Goal: Task Accomplishment & Management: Manage account settings

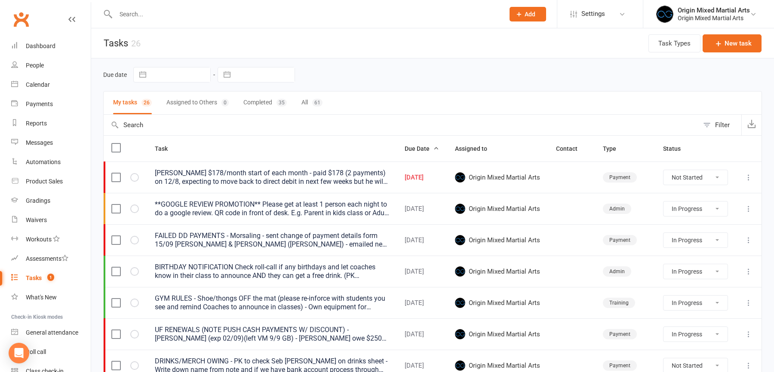
select select "started"
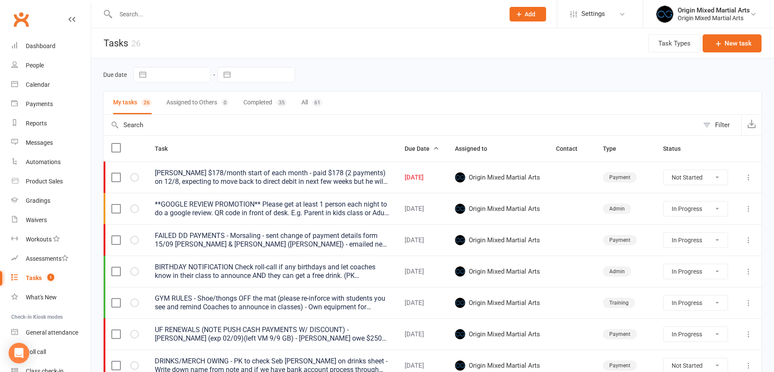
select select "started"
select select "waiting"
select select "started"
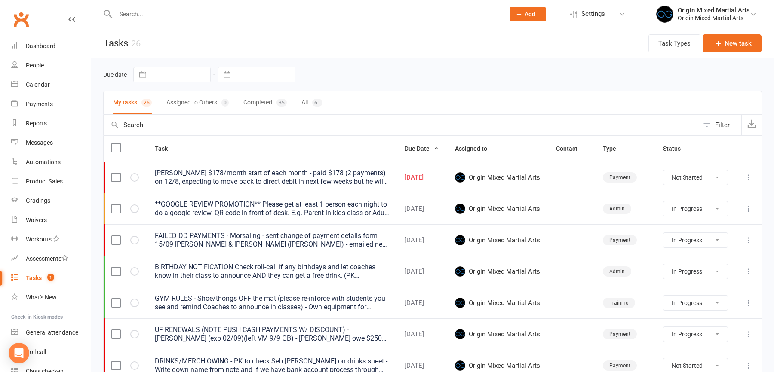
select select "started"
select select "waiting"
select select "started"
select select "waiting"
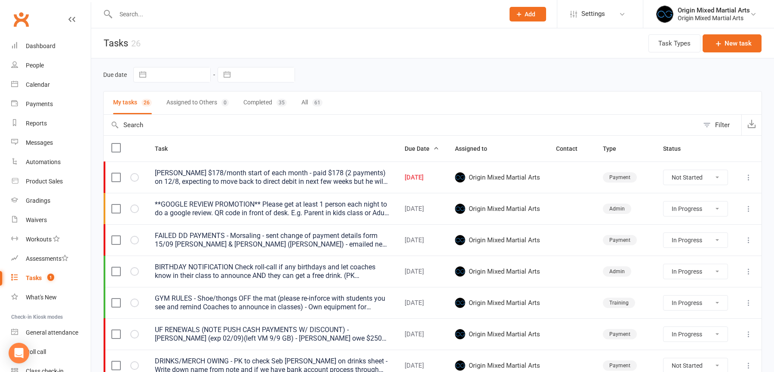
select select "waiting"
select select "started"
select select "waiting"
select select "started"
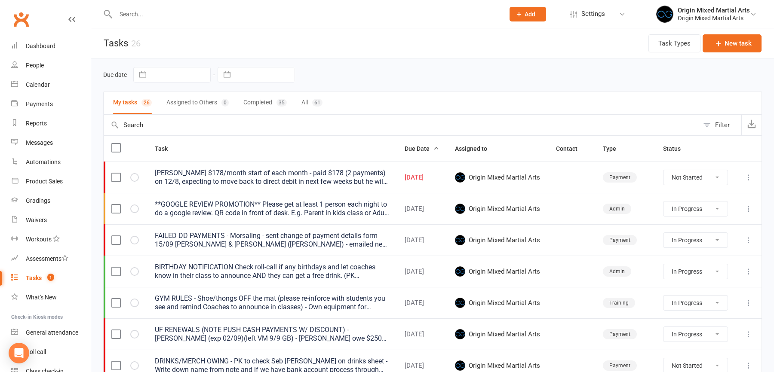
select select "started"
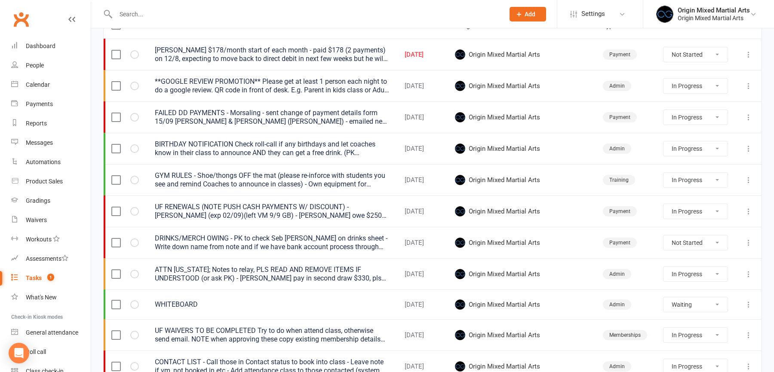
click at [750, 305] on icon at bounding box center [749, 305] width 9 height 9
click at [712, 337] on link "Edit" at bounding box center [710, 336] width 85 height 17
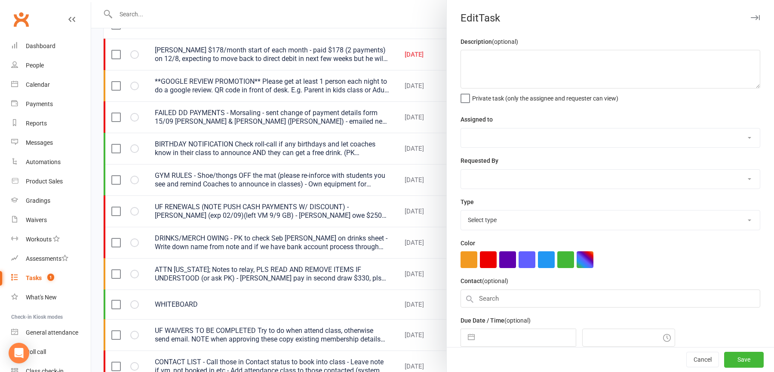
type textarea "WHITEBOARD"
select select "43946"
type input "16 Sep 2025"
type input "4:00pm"
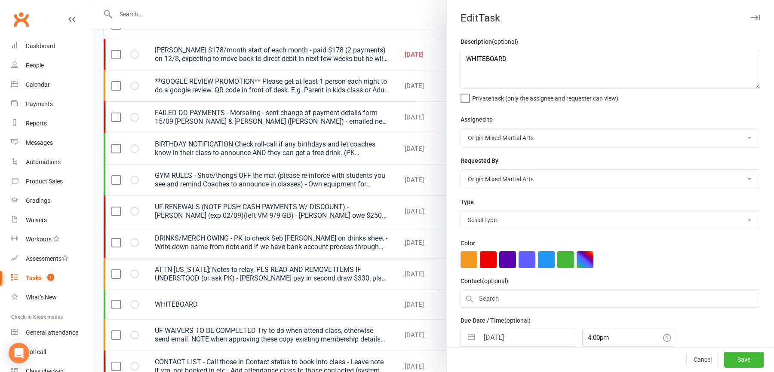
select select "31926"
click at [529, 65] on textarea "WHITEBOARD" at bounding box center [611, 69] width 300 height 39
type textarea "WHITEBOARD - Vital Combat 1 Nov Gosford RSL, Finn Rattigan"
click at [753, 363] on button "Save" at bounding box center [744, 360] width 40 height 15
select select "started"
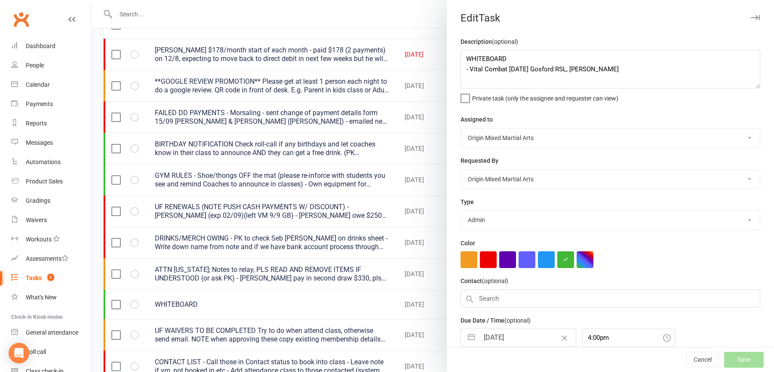
select select "started"
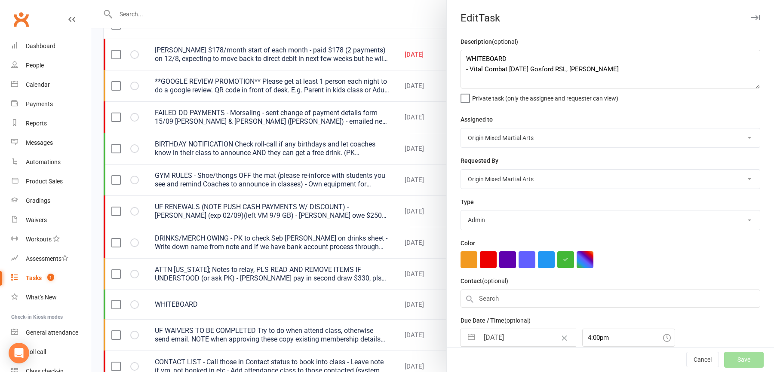
select select "waiting"
select select "started"
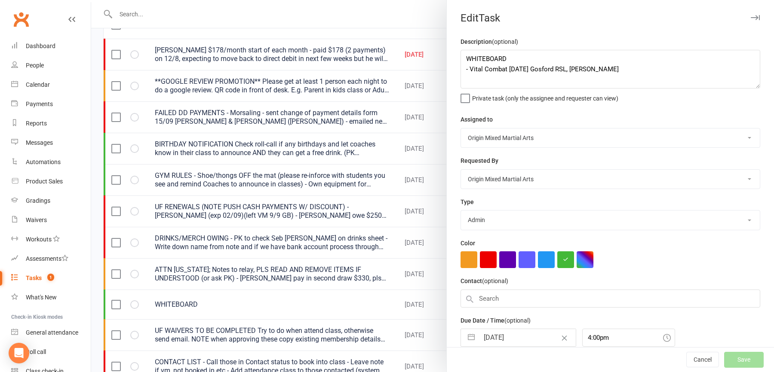
select select "started"
select select "waiting"
select select "started"
select select "waiting"
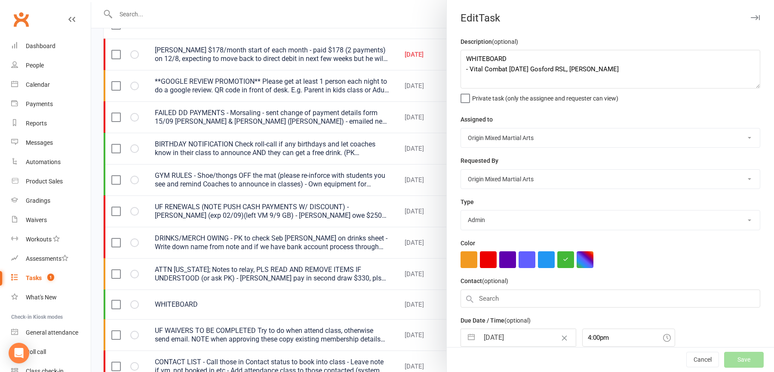
select select "started"
select select "waiting"
select select "started"
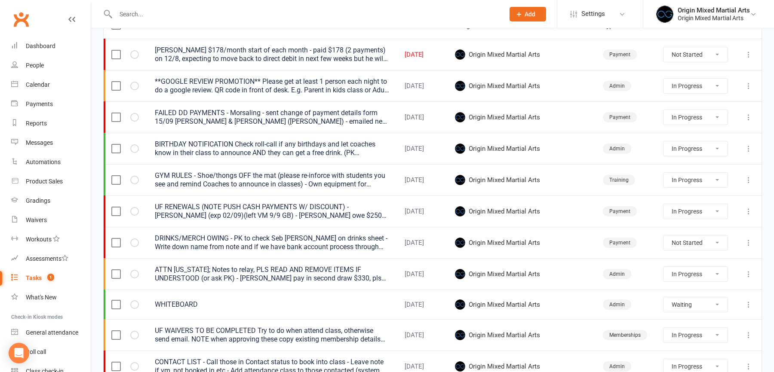
select select "started"
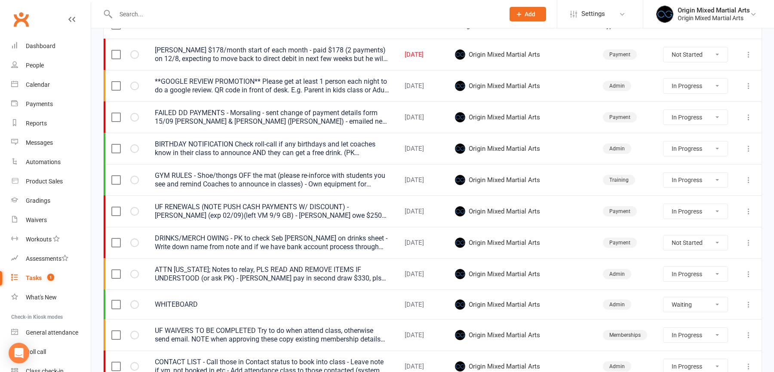
select select "started"
select select "waiting"
select select "started"
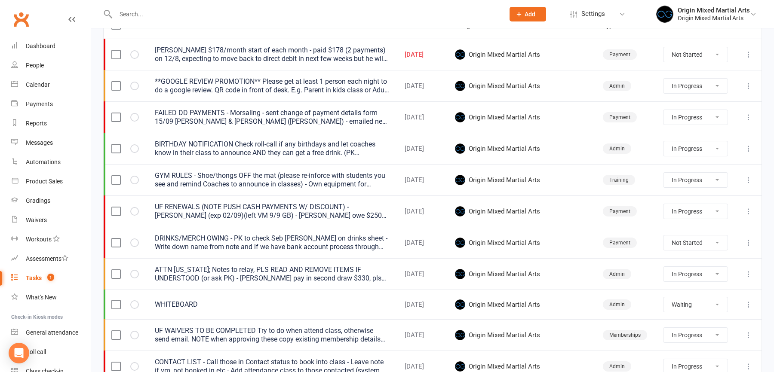
select select "started"
select select "waiting"
select select "started"
select select "waiting"
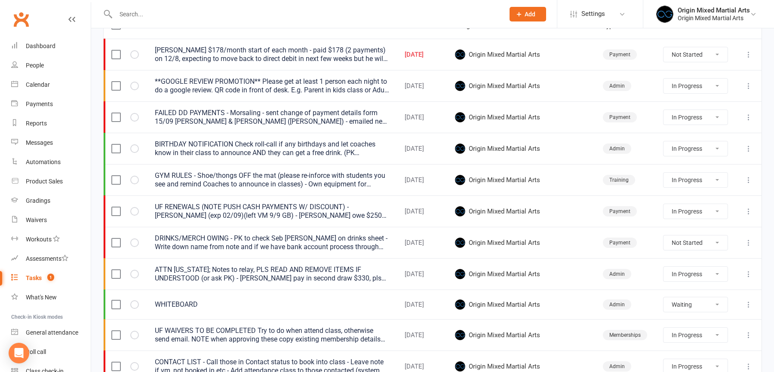
select select "waiting"
select select "started"
select select "waiting"
select select "started"
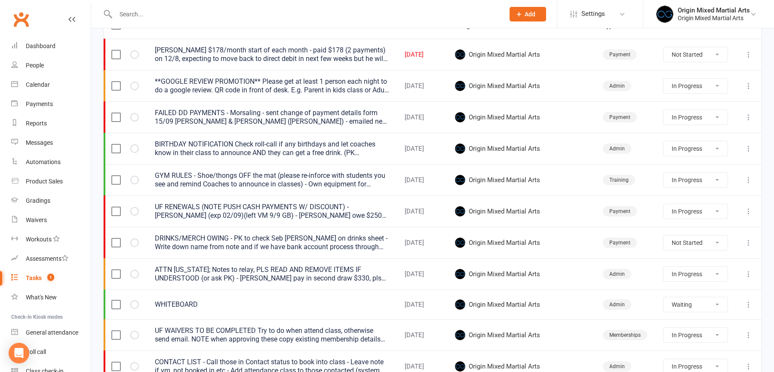
select select "started"
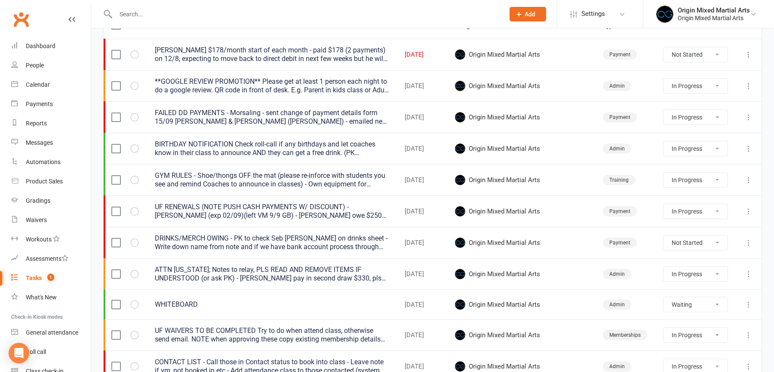
select select "started"
select select "waiting"
select select "started"
select select "waiting"
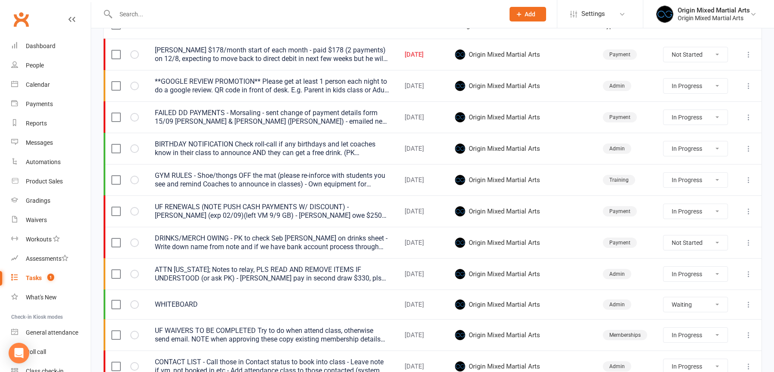
select select "started"
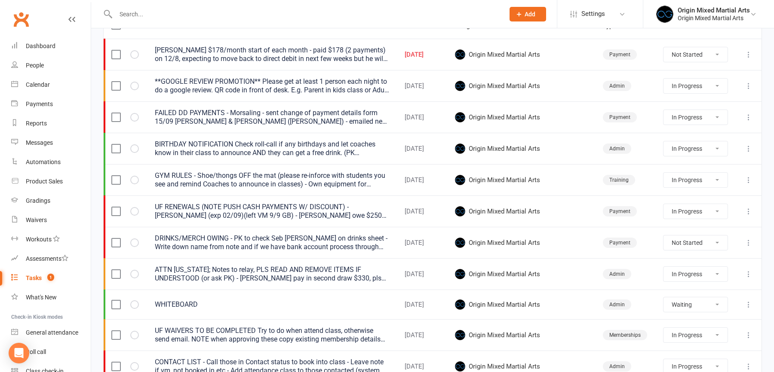
select select "started"
select select "waiting"
select select "started"
select select "waiting"
select select "started"
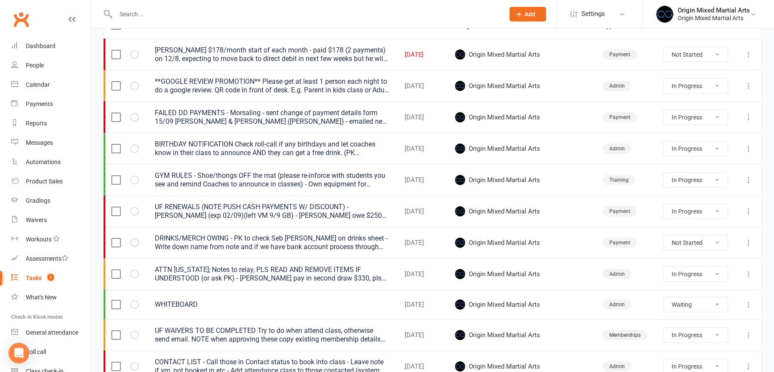
select select "started"
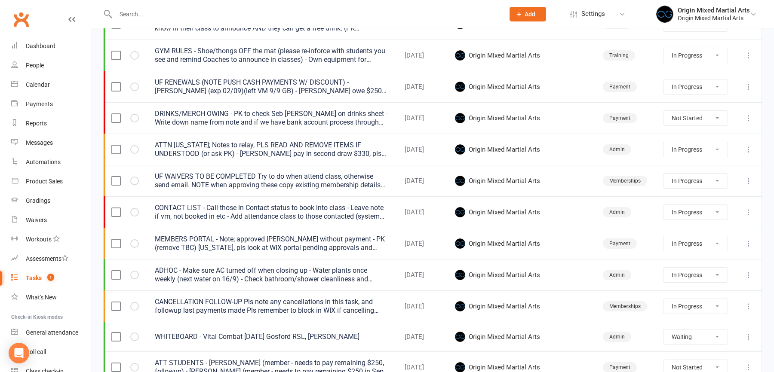
scroll to position [328, 0]
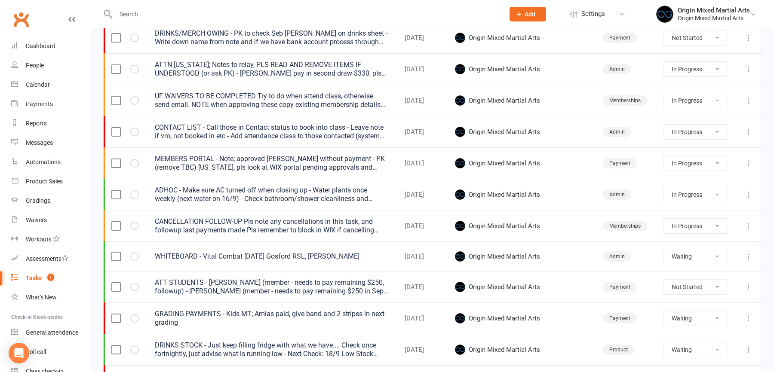
click at [754, 253] on button at bounding box center [749, 257] width 10 height 10
click at [711, 281] on link "Edit" at bounding box center [710, 287] width 85 height 17
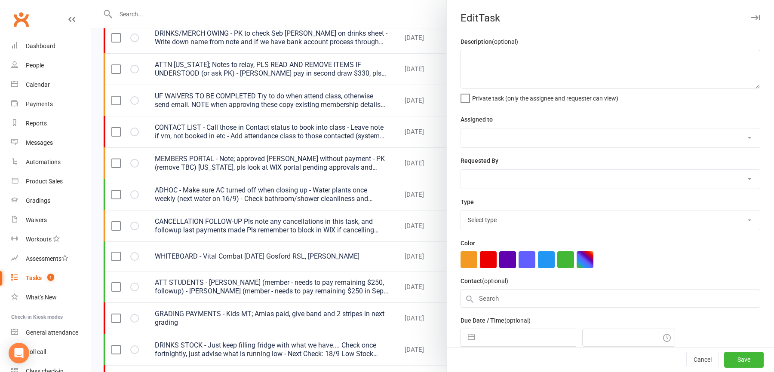
type textarea "WHITEBOARD - Vital Combat 1 Nov Gosford RSL, Finn Rattigan"
select select "43946"
type input "16 Sep 2025"
type input "4:00pm"
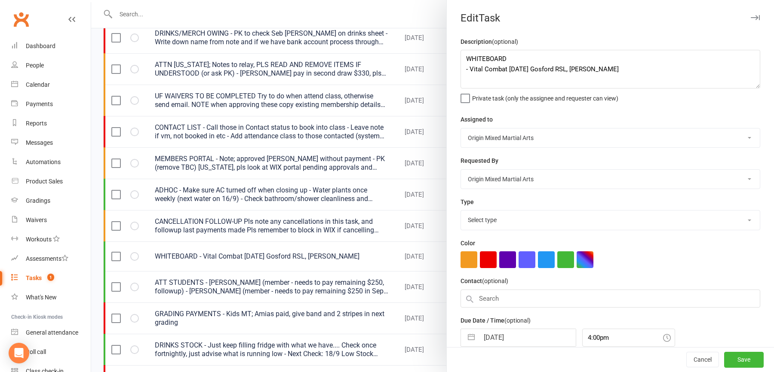
select select "31926"
click at [616, 70] on textarea "WHITEBOARD - Vital Combat 1 Nov Gosford RSL, Finn Rattigan" at bounding box center [611, 69] width 300 height 39
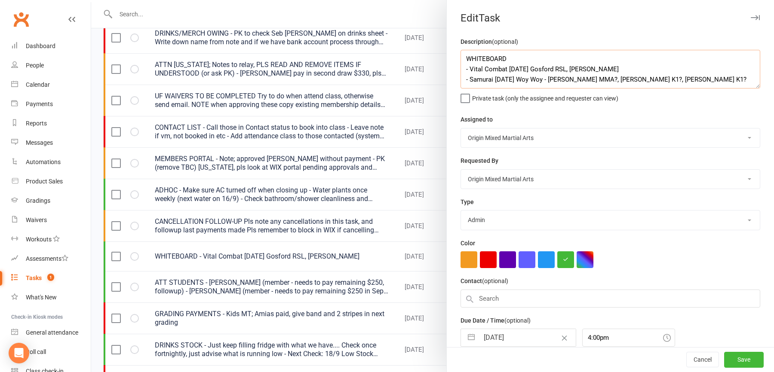
scroll to position [6, 0]
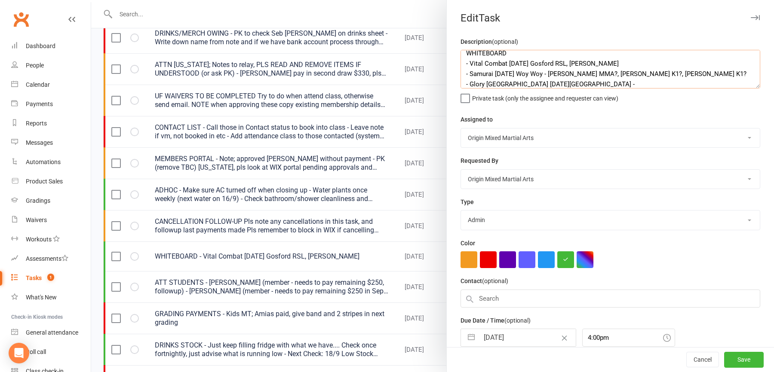
drag, startPoint x: 653, startPoint y: 76, endPoint x: 585, endPoint y: 74, distance: 68.0
click at [585, 74] on textarea "WHITEBOARD - Vital Combat 1 Nov Gosford RSL, Finn Rattigan - Samurai 2 Nov Woy …" at bounding box center [611, 69] width 300 height 39
click at [579, 86] on textarea "WHITEBOARD - Vital Combat 1 Nov Gosford RSL, Finn Rattigan - Samurai 2 Nov Woy …" at bounding box center [611, 69] width 300 height 39
paste textarea "Aidan M K1?, Ryan K1?"
type textarea "WHITEBOARD - Vital Combat 1 Nov Gosford RSL, Finn Rattigan - Samurai 2 Nov Woy …"
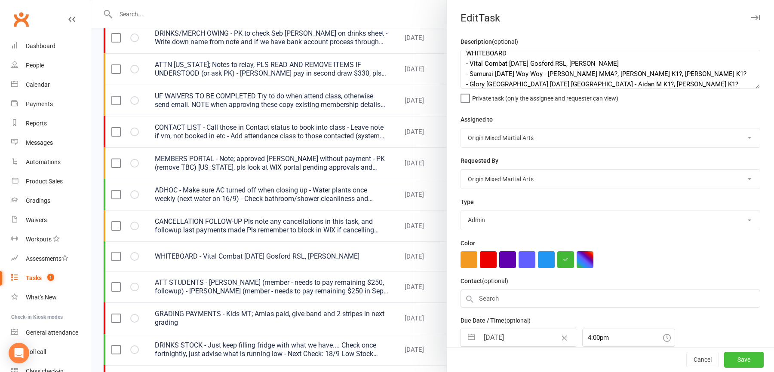
click at [743, 359] on button "Save" at bounding box center [744, 360] width 40 height 15
select select "started"
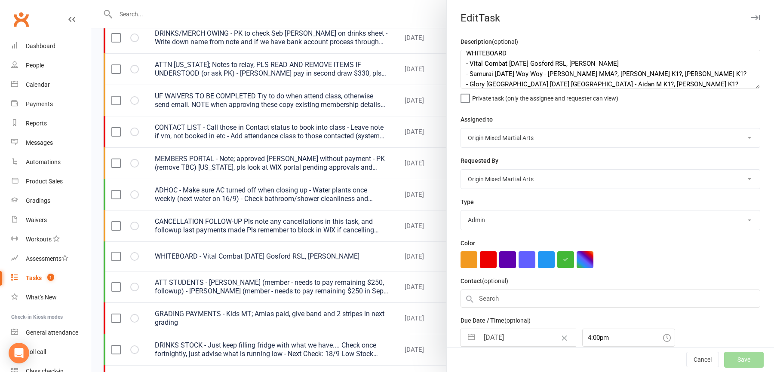
select select "started"
select select "waiting"
select select "started"
select select "waiting"
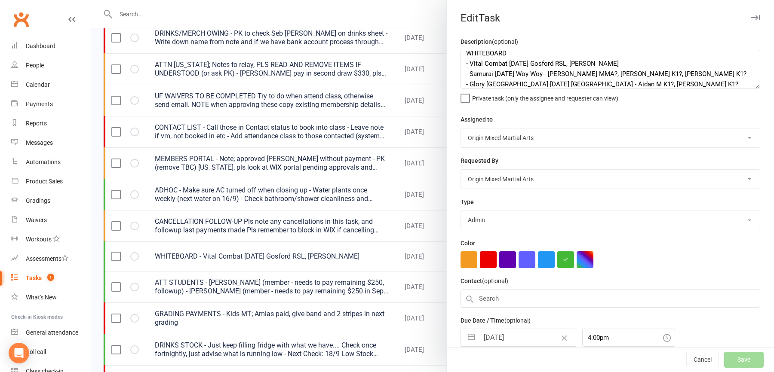
select select "started"
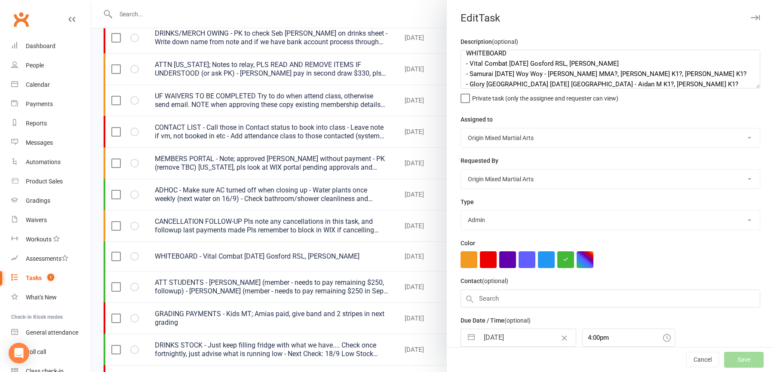
select select "started"
select select "waiting"
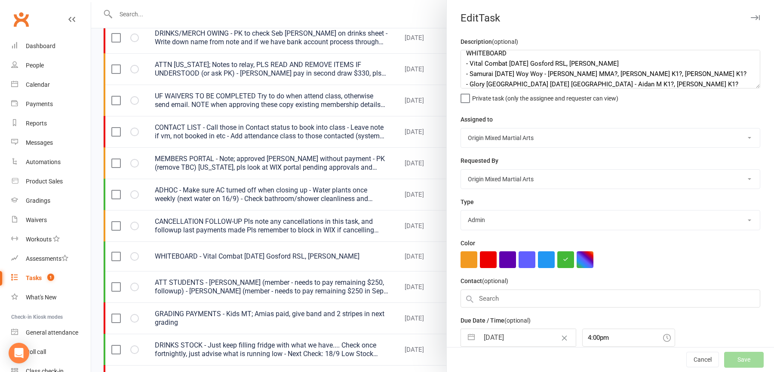
select select "started"
select select "waiting"
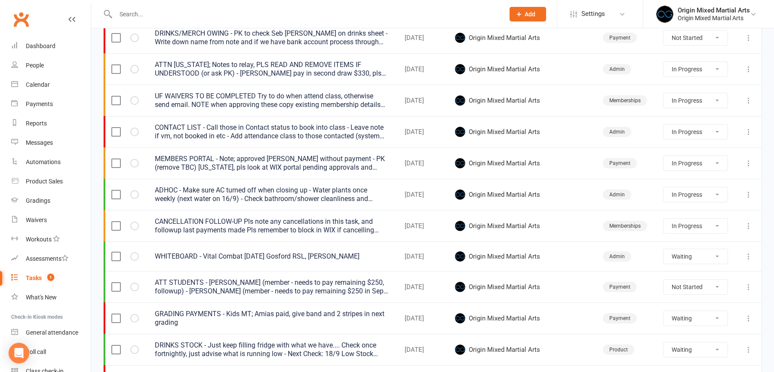
select select "waiting"
select select "started"
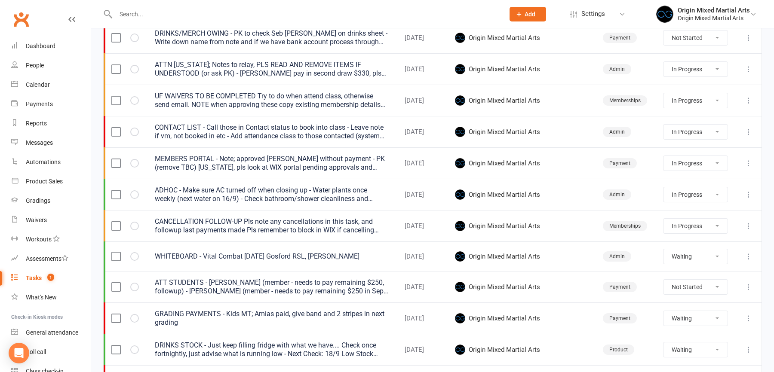
select select "started"
select select "waiting"
select select "started"
select select "waiting"
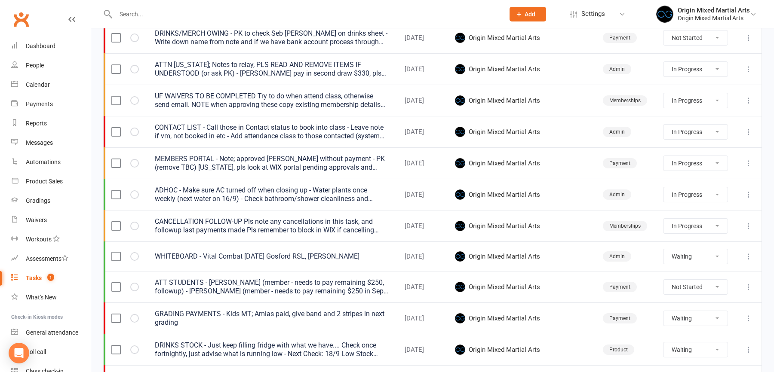
select select "started"
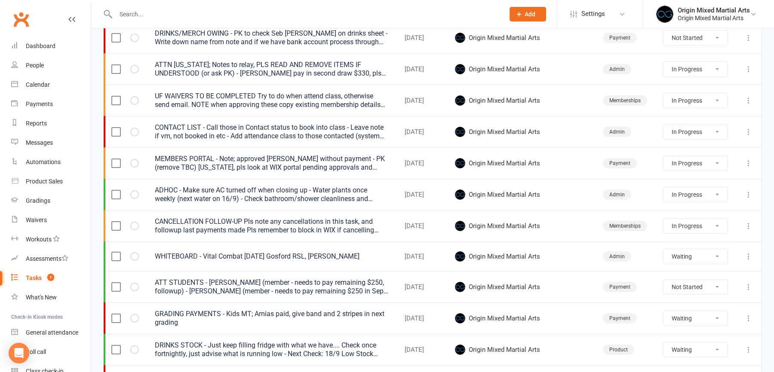
select select "started"
select select "waiting"
select select "started"
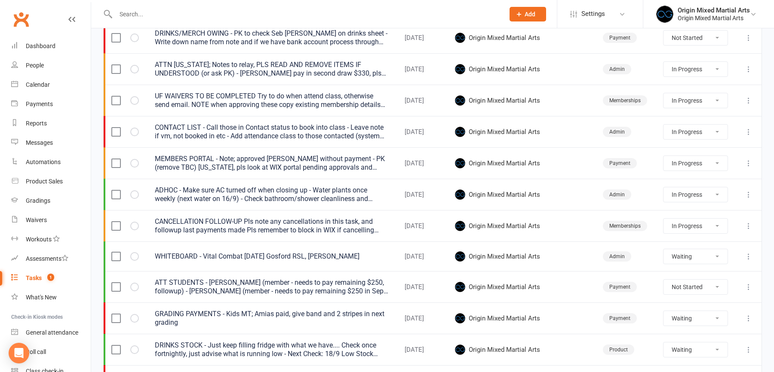
select select "waiting"
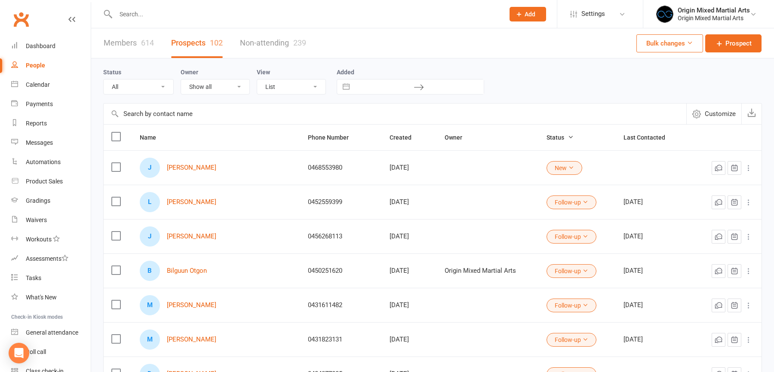
select select "100"
